Goal: Transaction & Acquisition: Purchase product/service

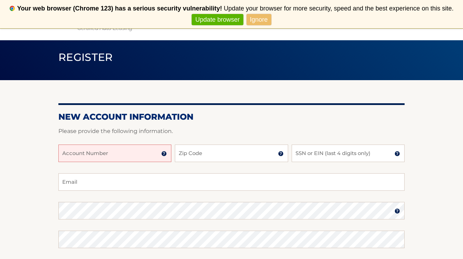
scroll to position [91, 0]
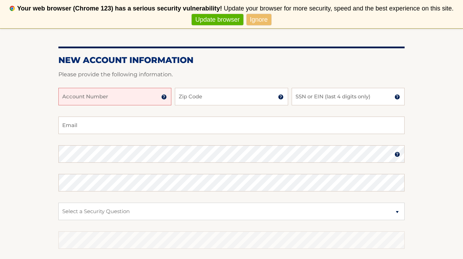
click at [167, 99] on img at bounding box center [164, 97] width 6 height 6
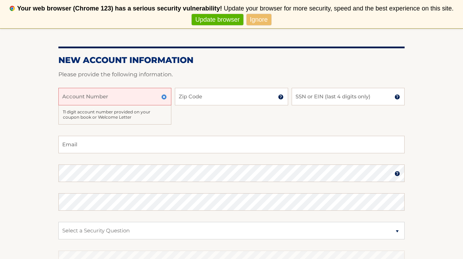
click at [135, 95] on input "Account Number" at bounding box center [114, 96] width 113 height 17
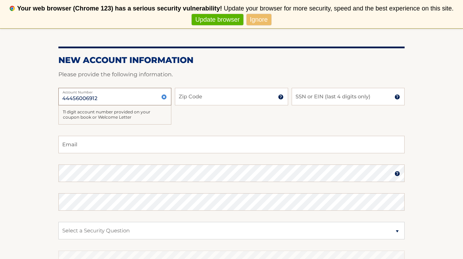
type input "44456006912"
click at [214, 98] on input "Zip Code" at bounding box center [231, 96] width 113 height 17
type input "08527"
click at [317, 100] on input "SSN or EIN (last 4 digits only)" at bounding box center [348, 96] width 113 height 17
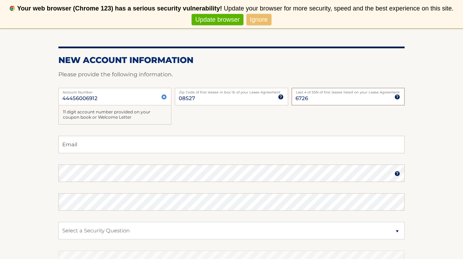
type input "6726"
click at [277, 144] on input "Email" at bounding box center [231, 144] width 346 height 17
type input "jnineant@yahoo.com"
click at [272, 184] on fieldset "jnineant@yahoo.com Email Password Password should be a minimum of 6 characters …" at bounding box center [231, 226] width 346 height 180
click at [398, 176] on img at bounding box center [398, 174] width 6 height 6
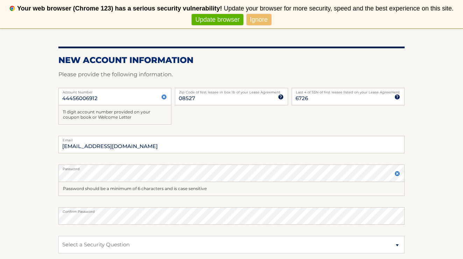
click at [398, 176] on img at bounding box center [398, 174] width 6 height 6
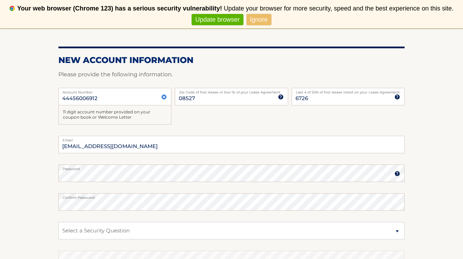
scroll to position [110, 0]
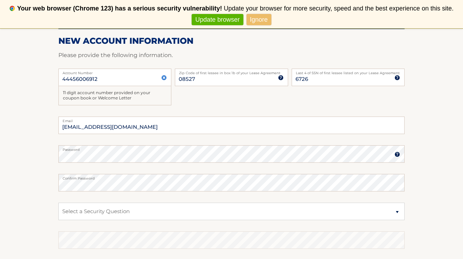
click at [230, 178] on label "Confirm Password" at bounding box center [231, 177] width 346 height 6
click at [216, 206] on select "Select a Security Question What was the name of your elementary school? What is…" at bounding box center [231, 211] width 346 height 17
select select "5"
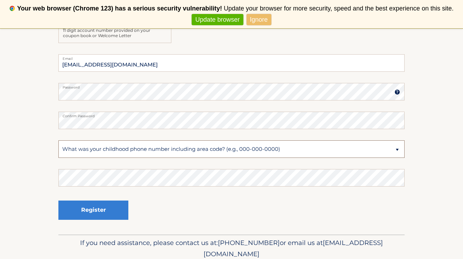
scroll to position [200, 0]
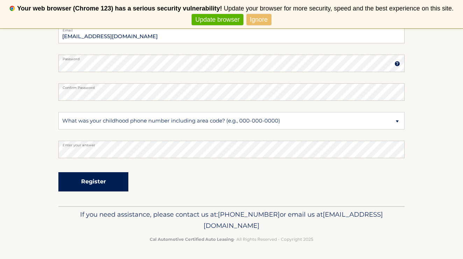
click at [115, 186] on button "Register" at bounding box center [93, 181] width 70 height 19
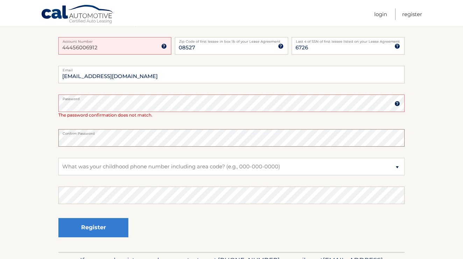
scroll to position [181, 0]
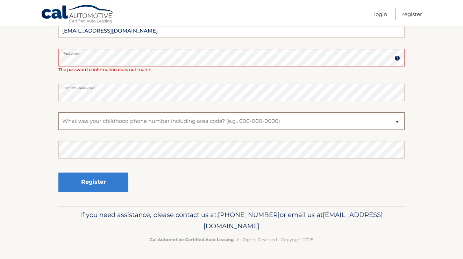
click at [136, 122] on select "Select a Security Question What was the name of your elementary school? What is…" at bounding box center [231, 120] width 346 height 17
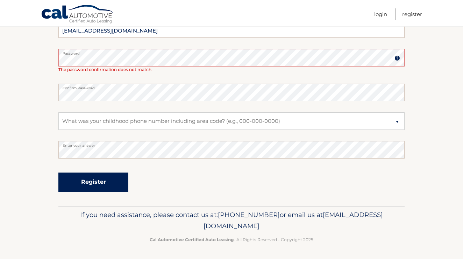
click at [115, 175] on button "Register" at bounding box center [93, 182] width 70 height 19
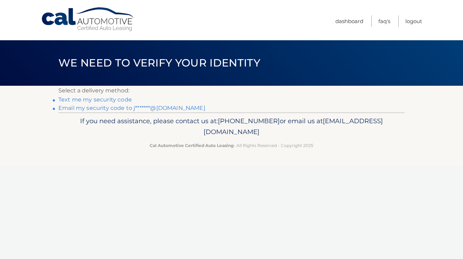
click at [121, 99] on link "Text me my security code" at bounding box center [94, 99] width 73 height 7
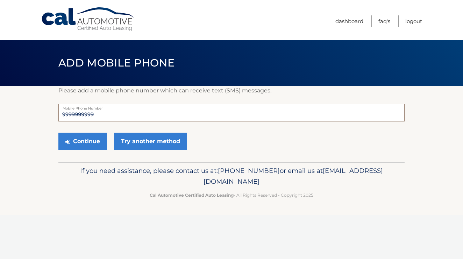
click at [106, 112] on input "9999999999" at bounding box center [231, 112] width 346 height 17
type input "7326446515"
click at [87, 141] on button "Continue" at bounding box center [82, 141] width 49 height 17
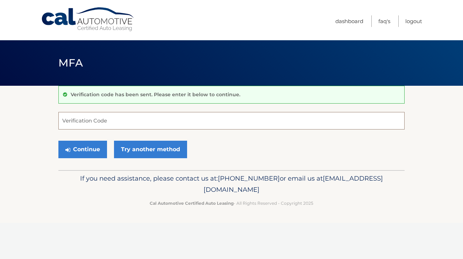
click at [117, 122] on input "Verification Code" at bounding box center [231, 120] width 346 height 17
type input "656287"
click at [78, 138] on div "Continue Try another method" at bounding box center [231, 150] width 346 height 24
click at [76, 147] on button "Continue" at bounding box center [82, 149] width 49 height 17
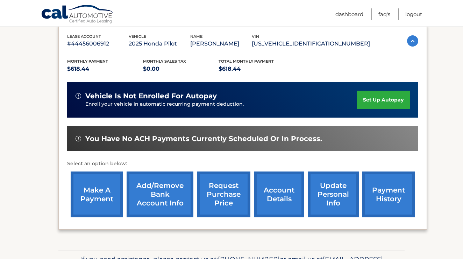
scroll to position [125, 0]
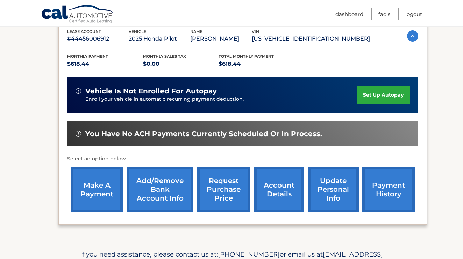
click at [82, 186] on link "make a payment" at bounding box center [97, 190] width 52 height 46
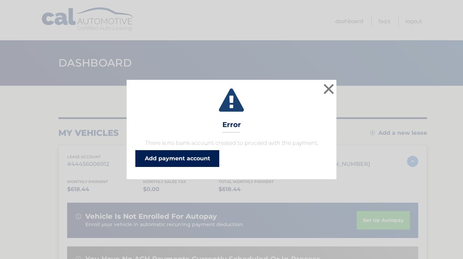
click at [177, 164] on link "Add payment account" at bounding box center [177, 158] width 84 height 17
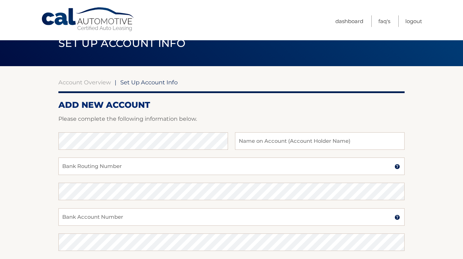
scroll to position [37, 0]
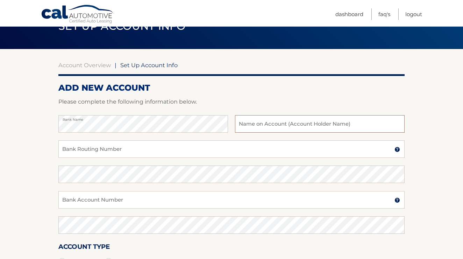
click at [328, 129] on input "text" at bounding box center [320, 123] width 170 height 17
type input "[PERSON_NAME]"
click at [291, 141] on input "Bank Routing Number" at bounding box center [231, 148] width 346 height 17
click at [286, 146] on input "Bank Routing Number" at bounding box center [231, 148] width 346 height 17
type input "031201360"
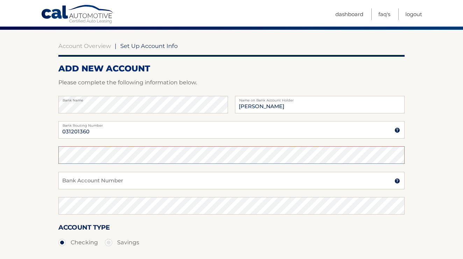
scroll to position [84, 0]
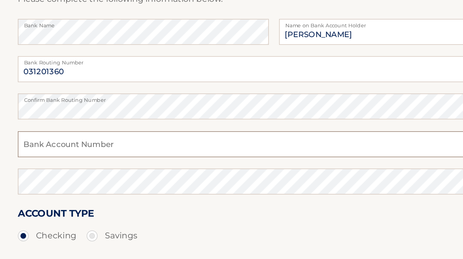
click at [156, 152] on input "Bank Account Number" at bounding box center [231, 152] width 346 height 17
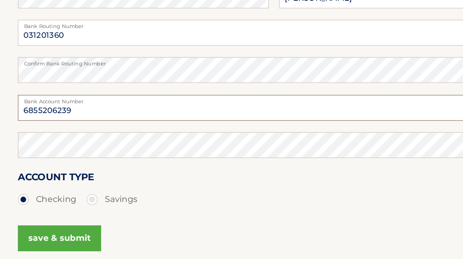
type input "6855206239"
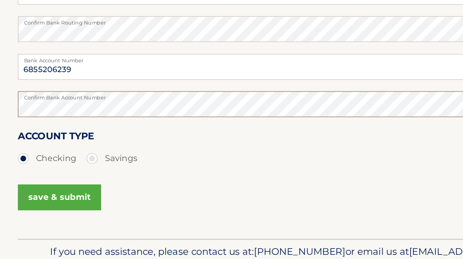
scroll to position [110, 0]
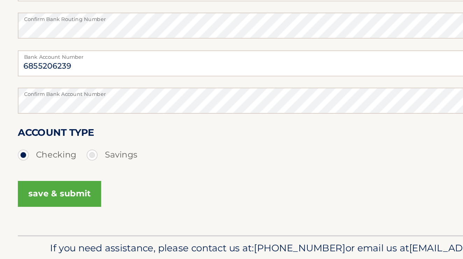
click at [103, 220] on button "save & submit" at bounding box center [86, 214] width 56 height 17
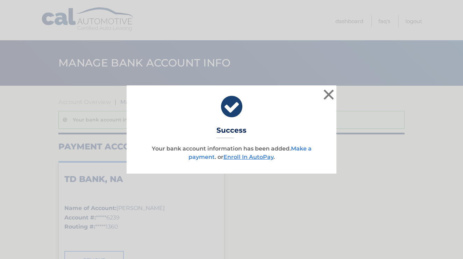
click at [203, 160] on link "Make a payment" at bounding box center [250, 152] width 123 height 15
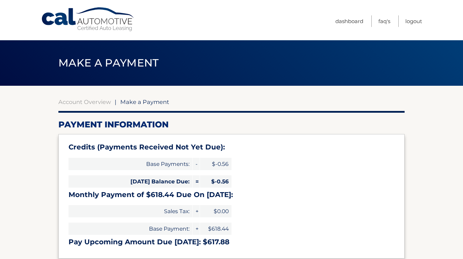
select select "MDlkMWM2OTktZDAwZi00OGM5LWIwMjgtOGVkYjM3ZDg1NWQx"
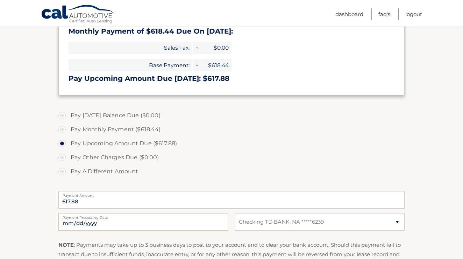
scroll to position [168, 0]
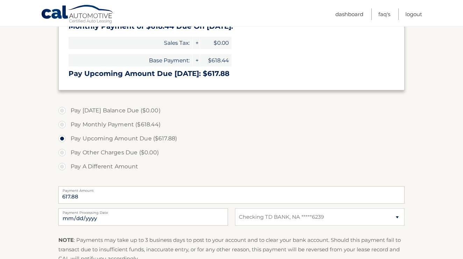
click at [63, 165] on label "Pay A Different Amount" at bounding box center [231, 167] width 346 height 14
click at [63, 165] on input "Pay A Different Amount" at bounding box center [64, 165] width 7 height 11
radio input "true"
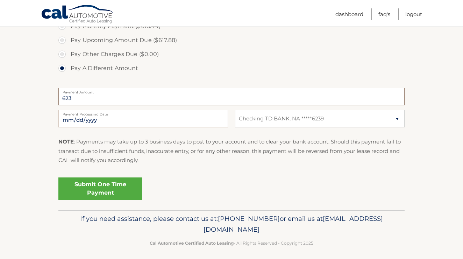
scroll to position [267, 0]
type input "623"
click at [109, 191] on link "Submit One Time Payment" at bounding box center [100, 188] width 84 height 22
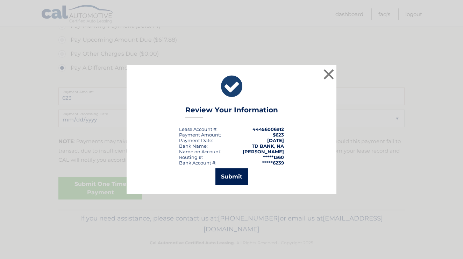
click at [232, 175] on button "Submit" at bounding box center [232, 176] width 33 height 17
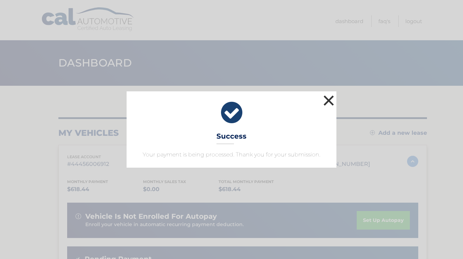
click at [331, 100] on button "×" at bounding box center [329, 100] width 14 height 14
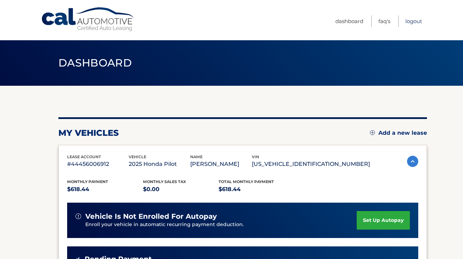
click at [406, 22] on link "Logout" at bounding box center [414, 21] width 17 height 12
